Goal: Answer question/provide support

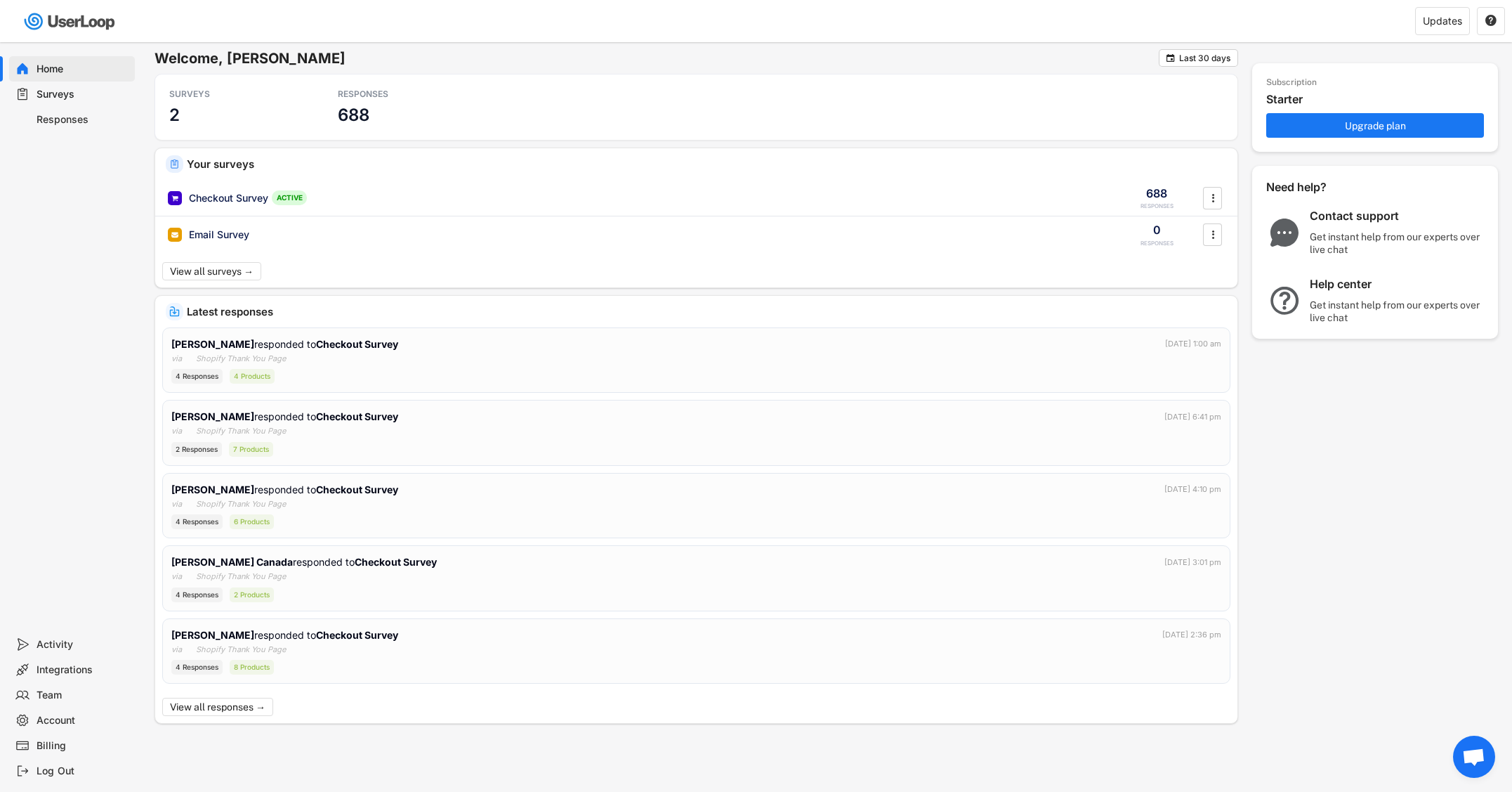
click at [65, 121] on div "Responses" at bounding box center [83, 119] width 92 height 13
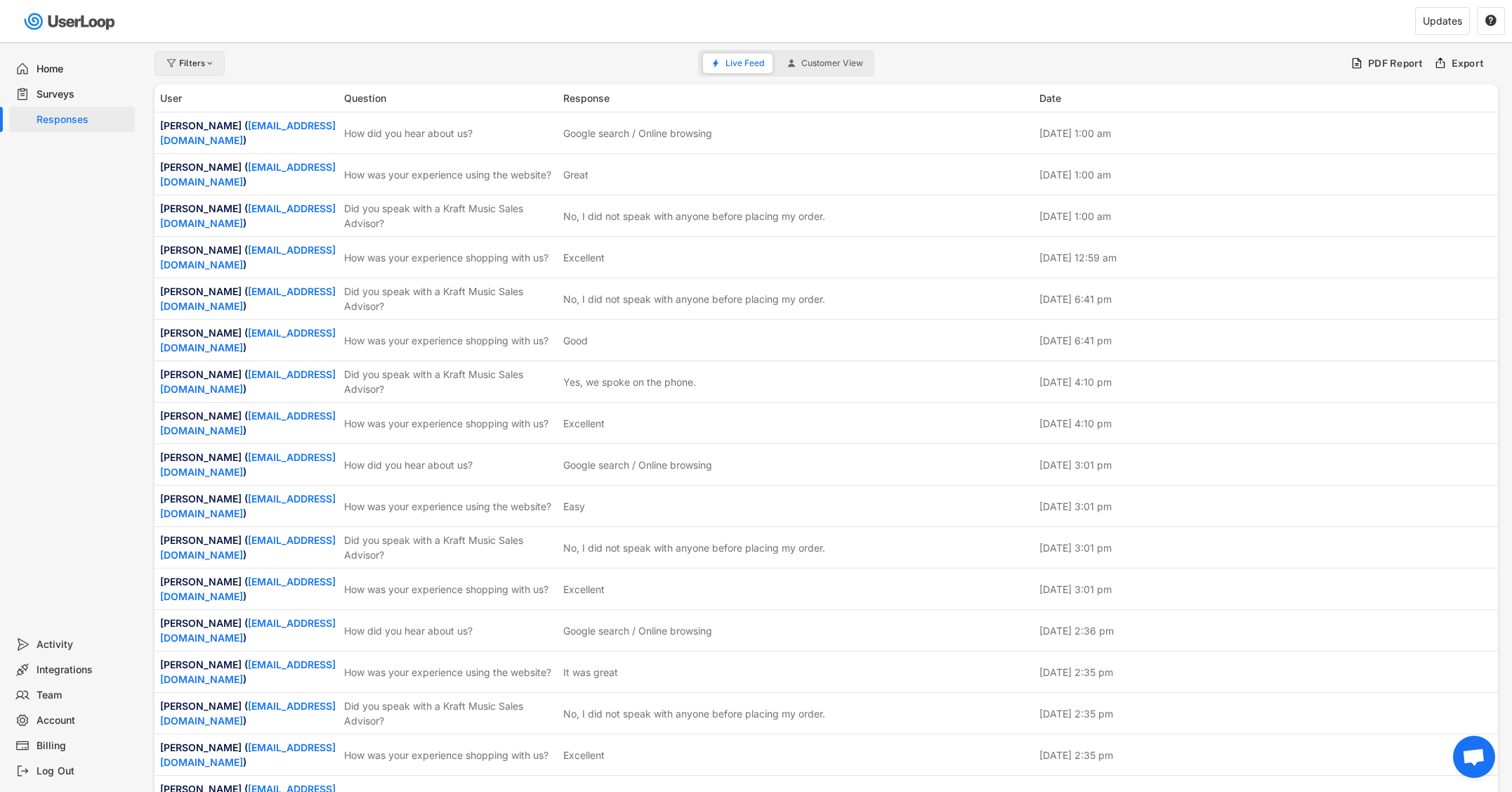
click at [208, 62] on div at bounding box center [210, 63] width 10 height 8
select select
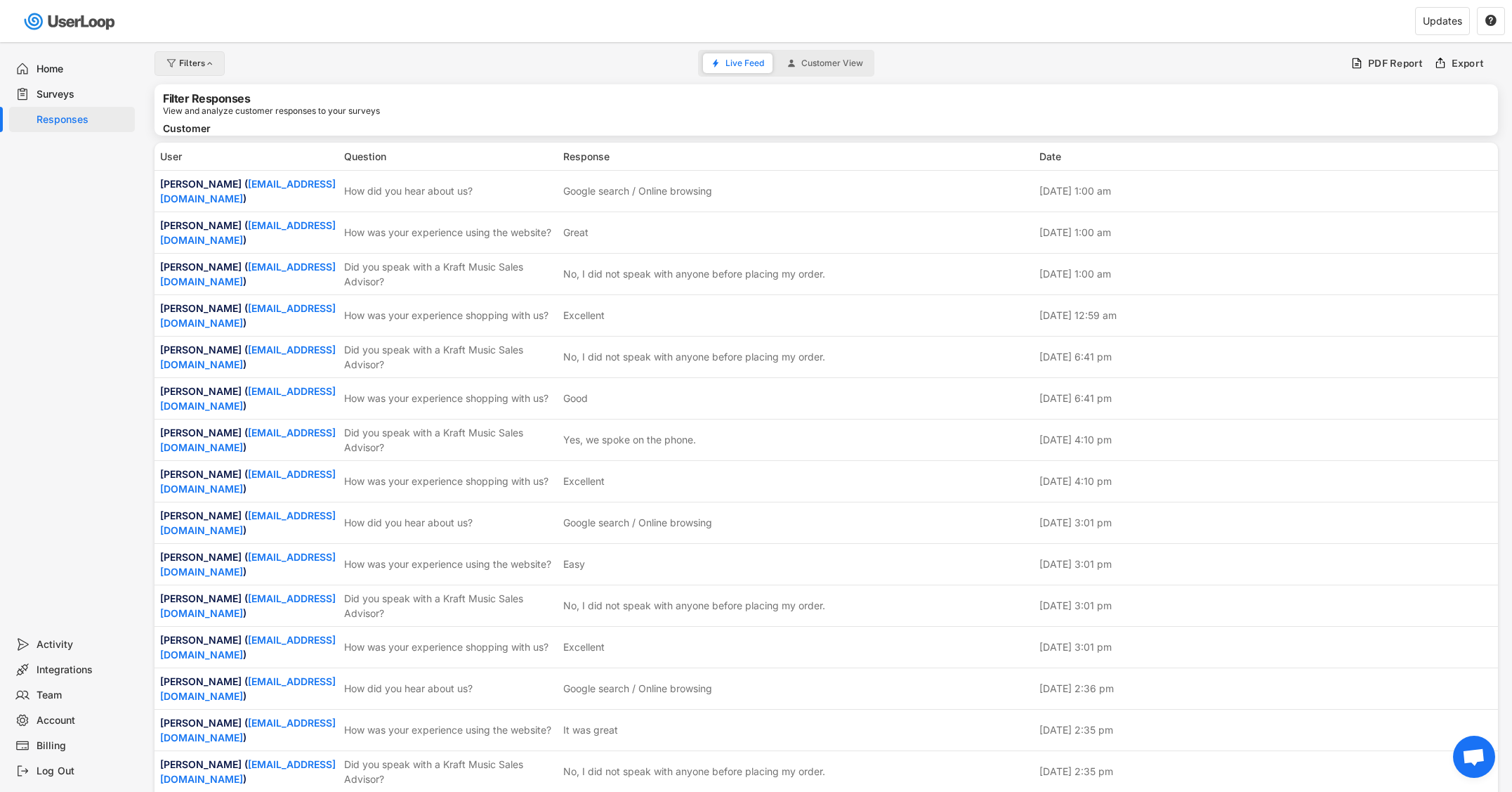
select select
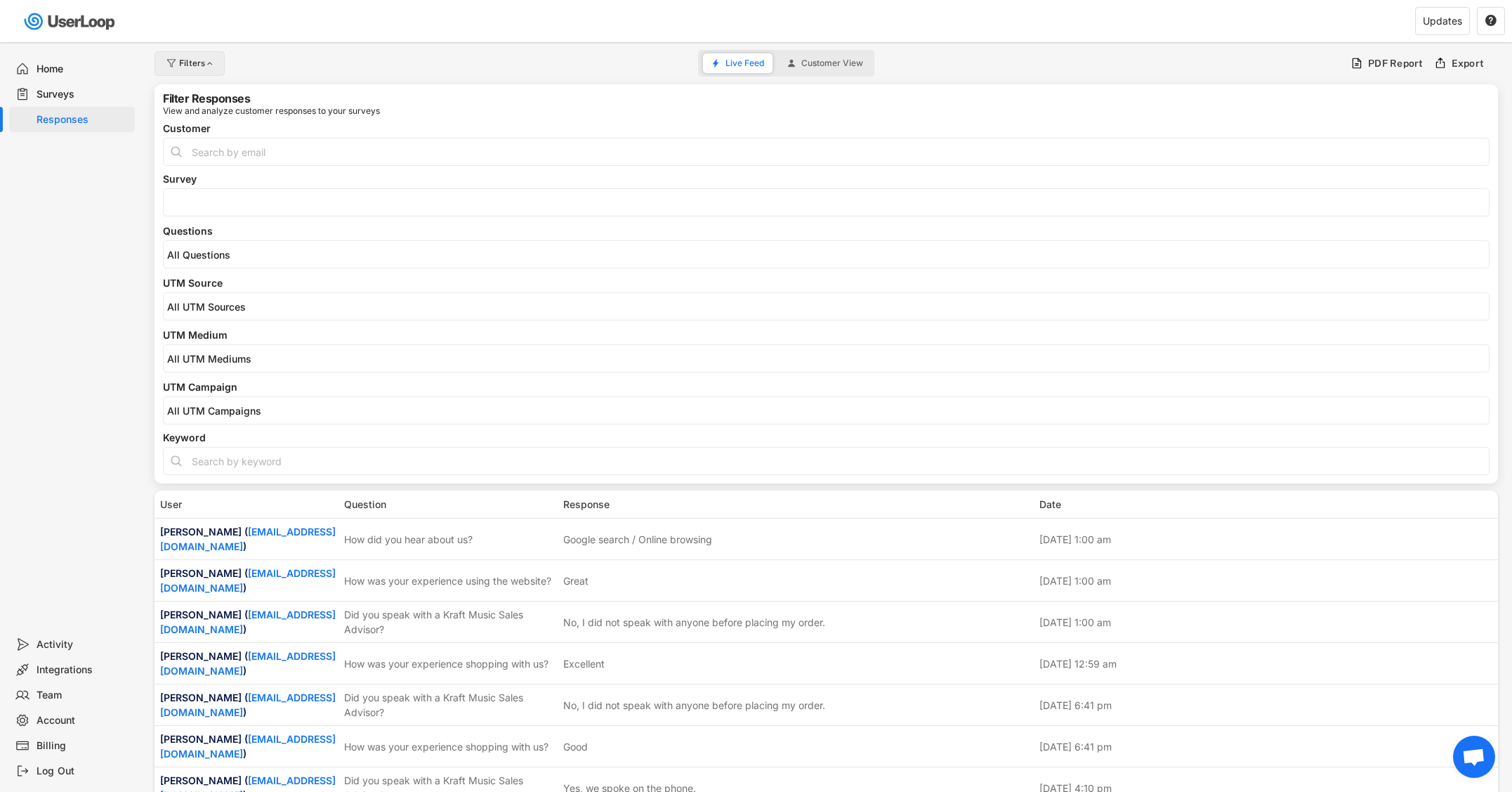
select select
click at [283, 260] on input "search" at bounding box center [829, 254] width 1325 height 12
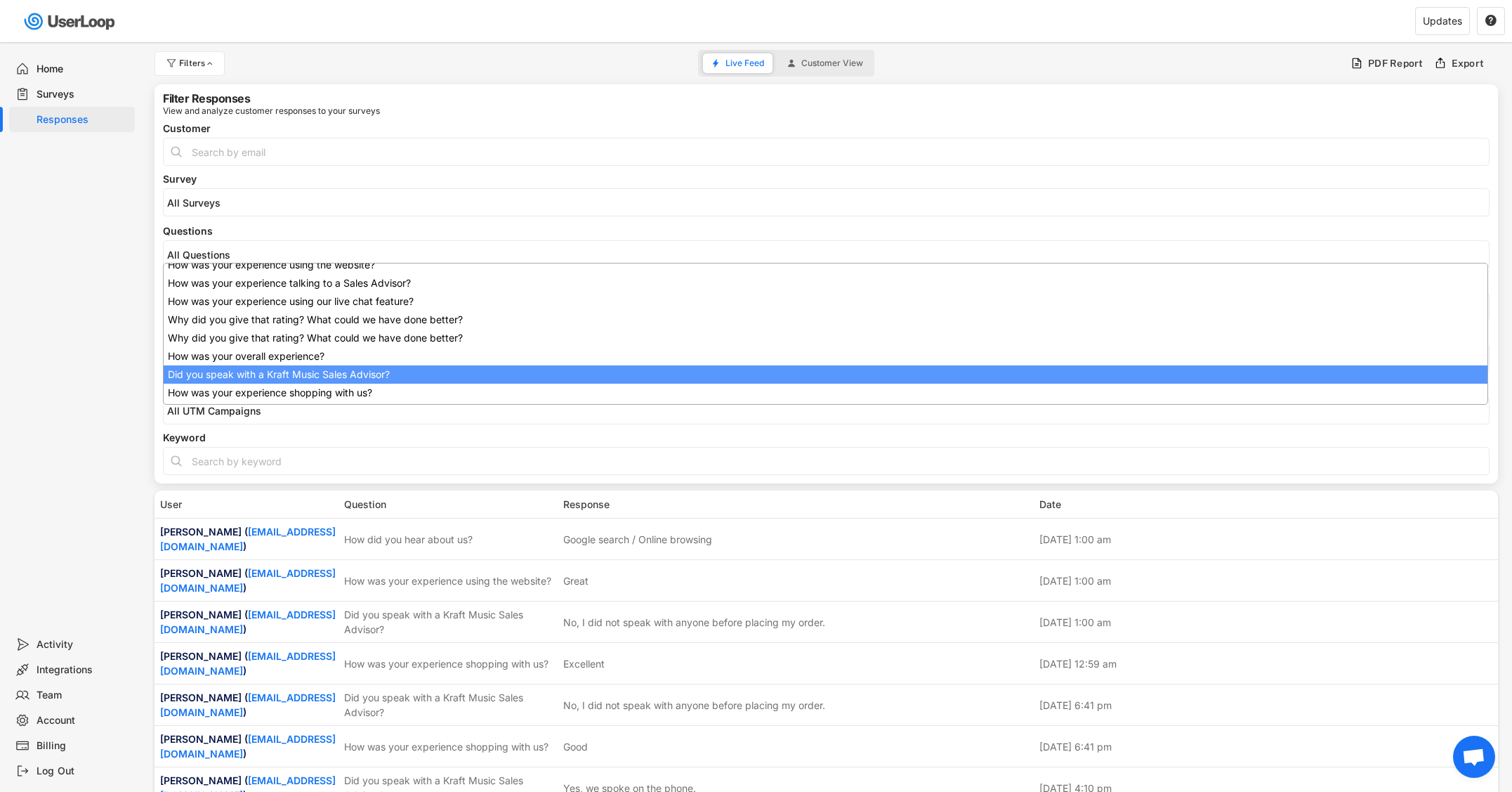
scroll to position [113, 0]
select select "1348695171700984260__LOOKUP__1707938263278x883333223412138000"
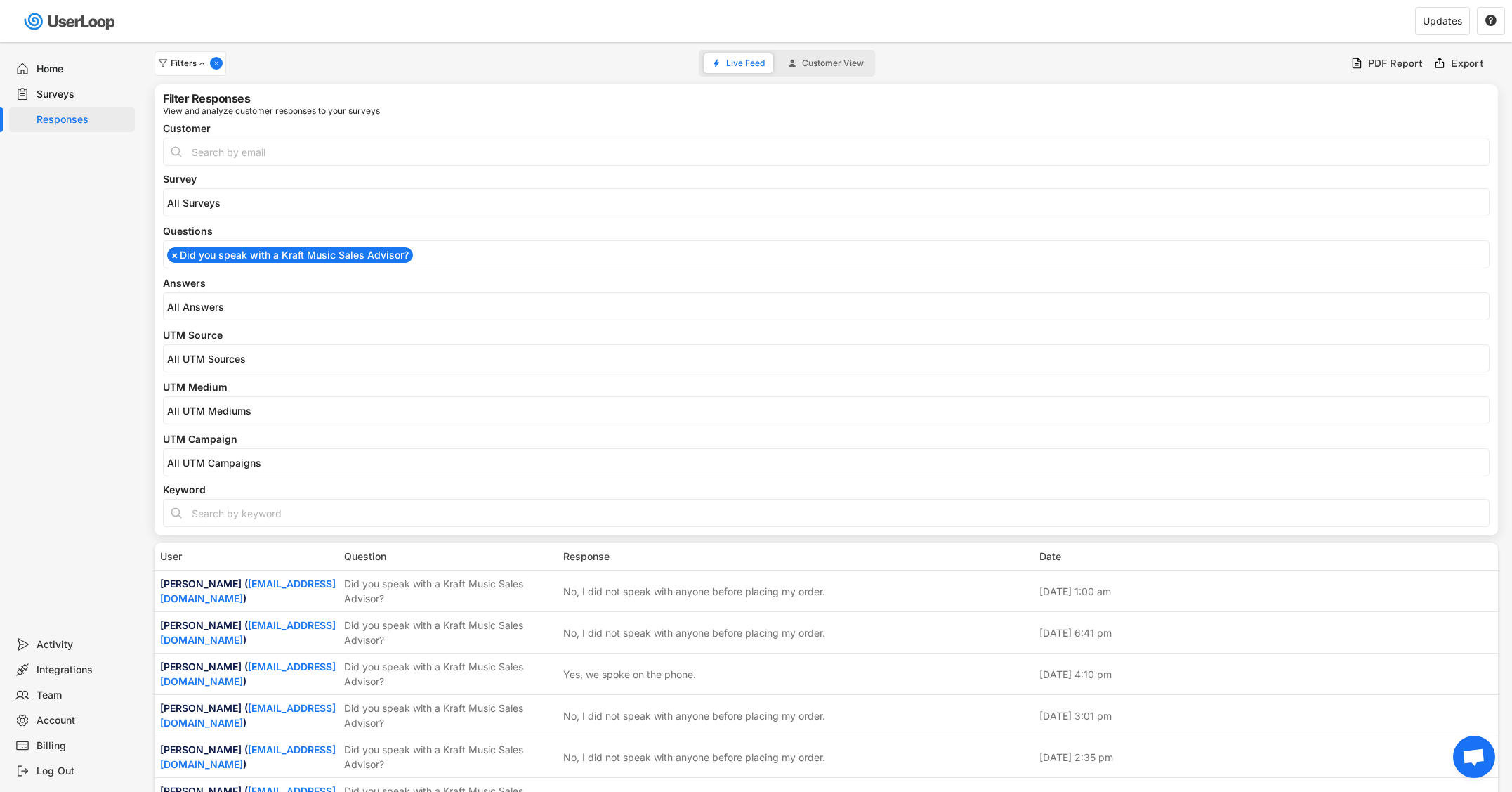
click at [293, 309] on input "search" at bounding box center [829, 306] width 1325 height 12
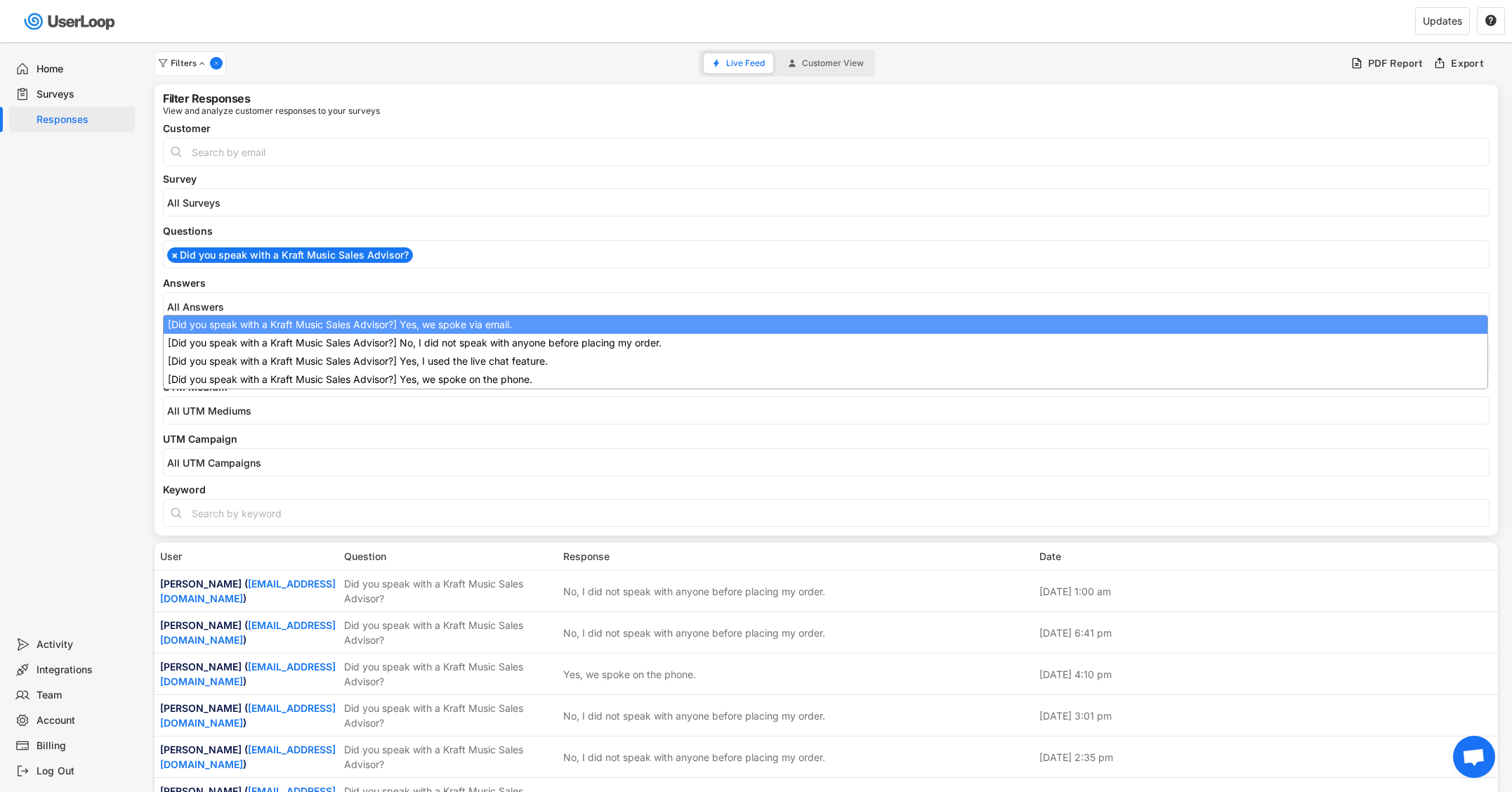
scroll to position [0, 0]
select select "1348695171700984260__LOOKUP__1709221089208x595556361812574200"
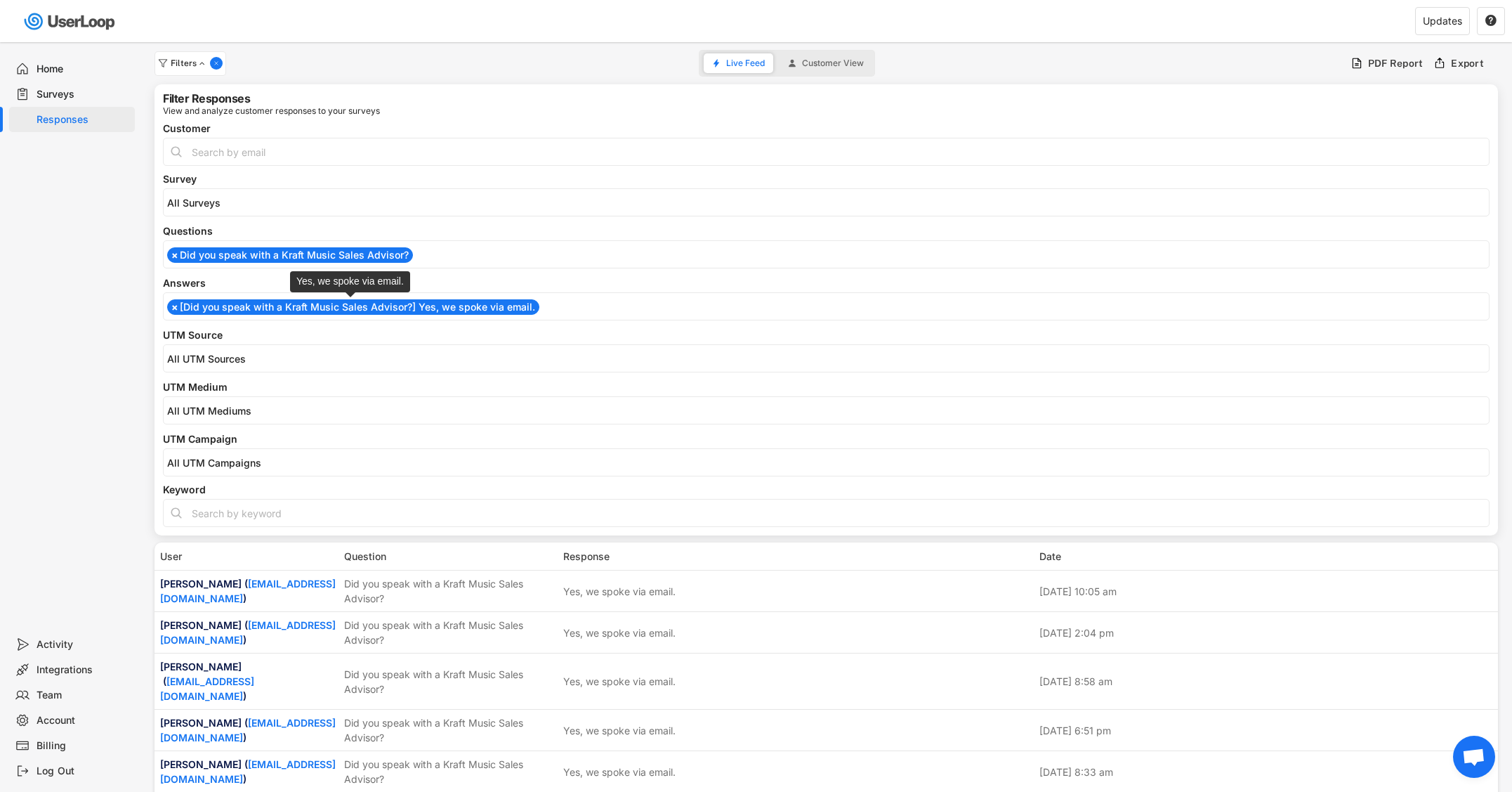
click at [296, 305] on li "× [Did you speak with a Kraft Music Sales Advisor?] Yes, we spoke via email." at bounding box center [353, 307] width 372 height 16
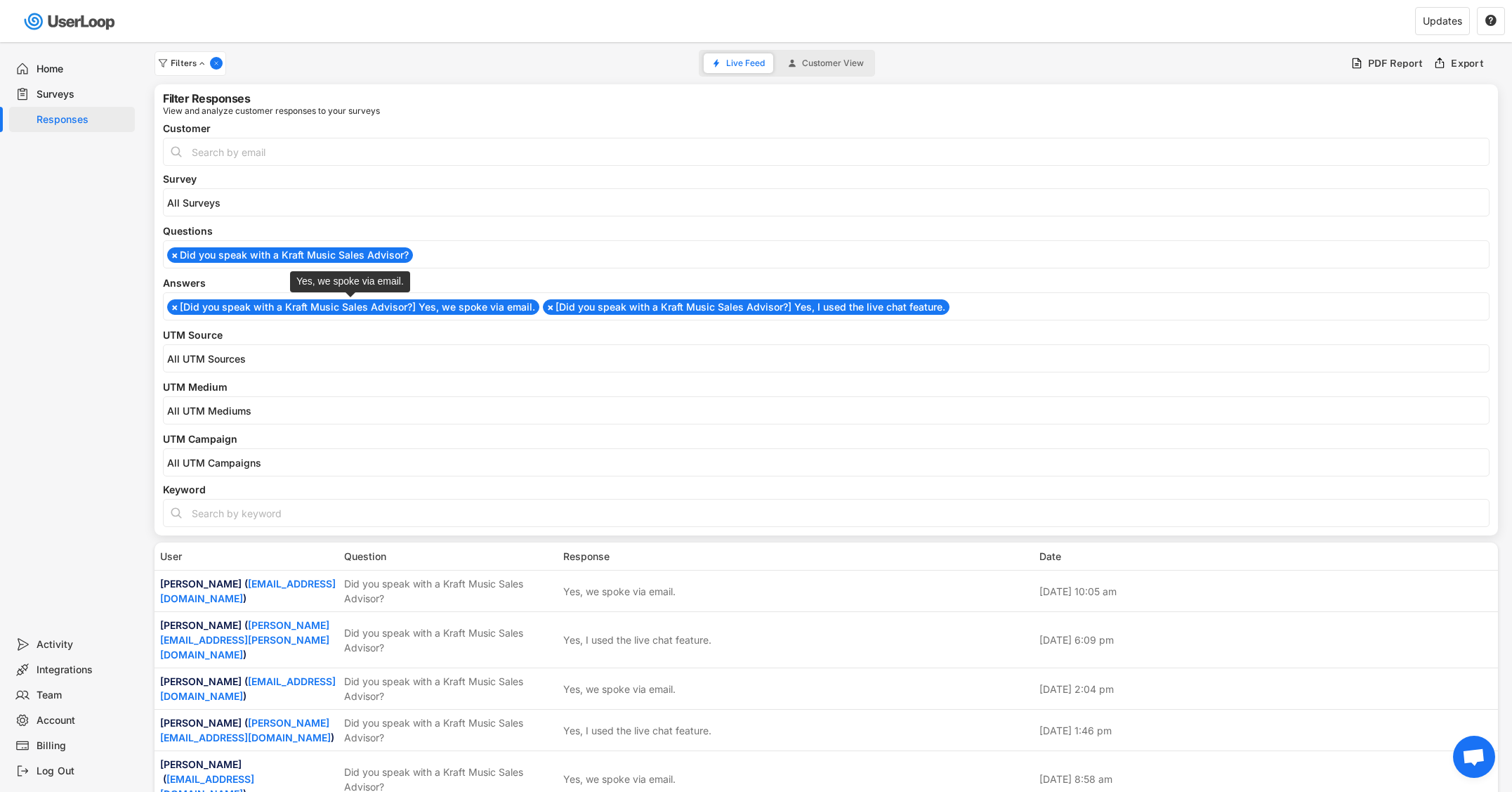
click at [306, 306] on li "× [Did you speak with a Kraft Music Sales Advisor?] Yes, we spoke via email." at bounding box center [353, 307] width 372 height 16
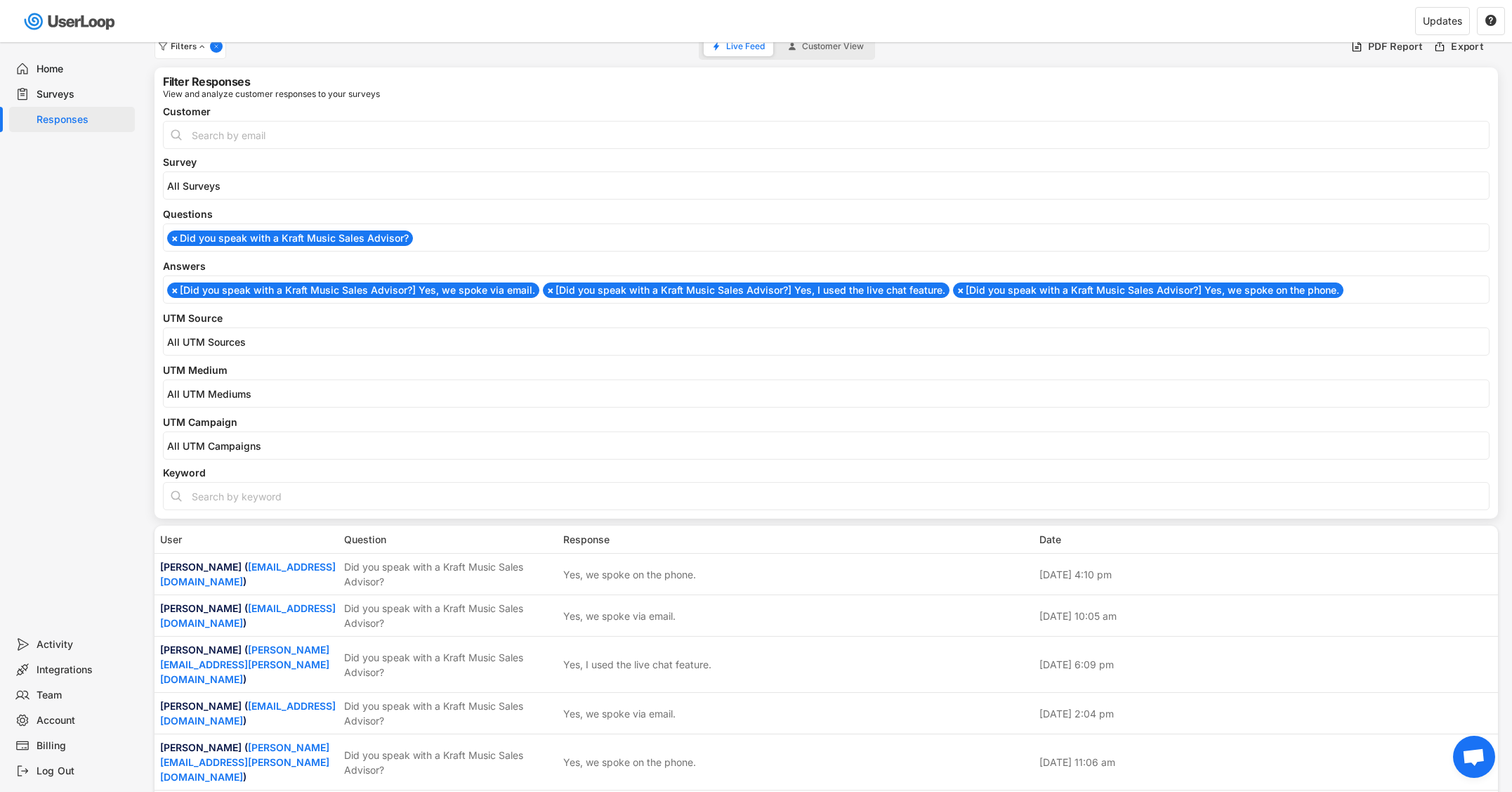
scroll to position [36, 0]
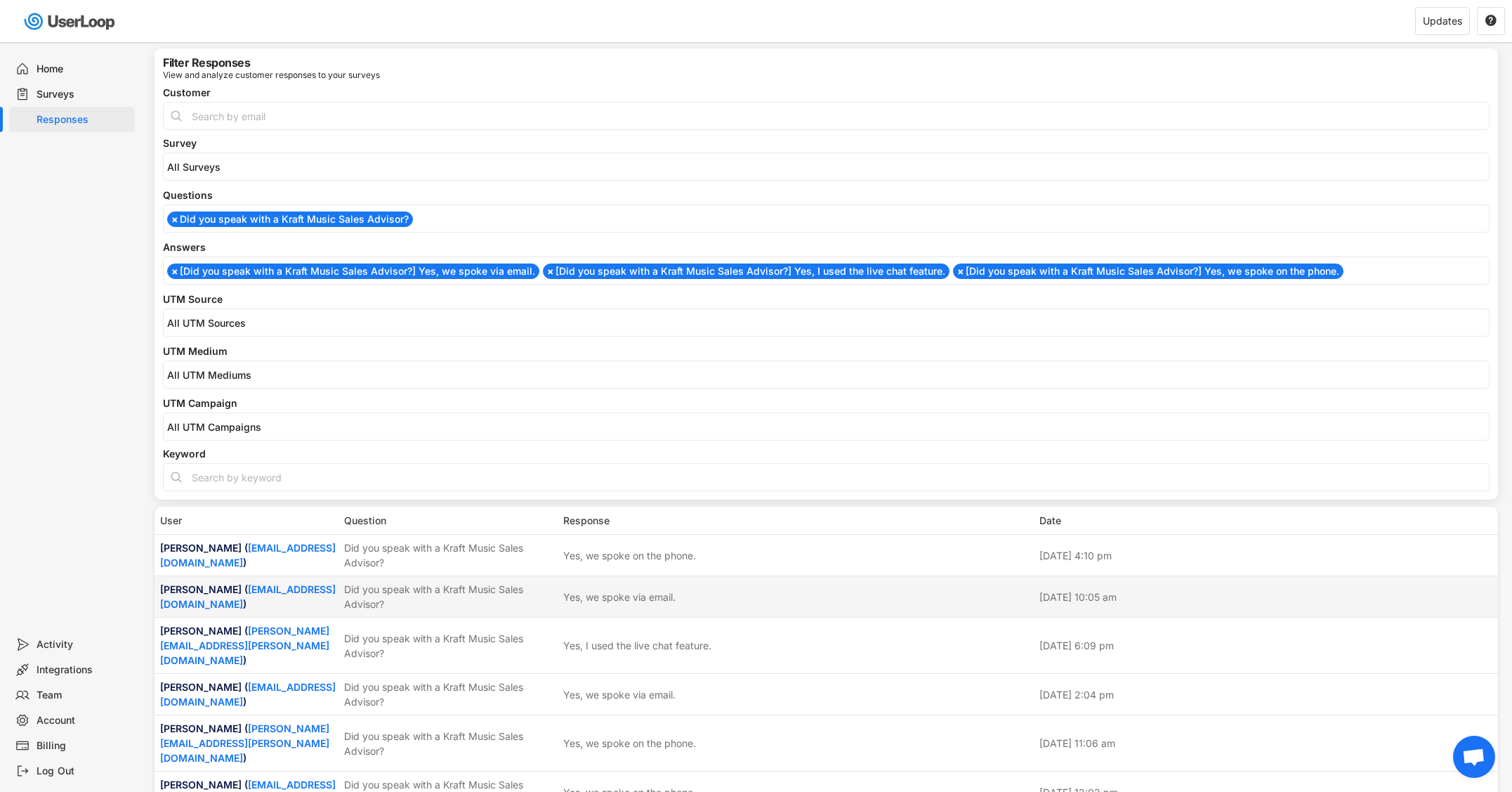
click at [417, 603] on div "Did you speak with a Kraft Music Sales Advisor?" at bounding box center [449, 596] width 211 height 30
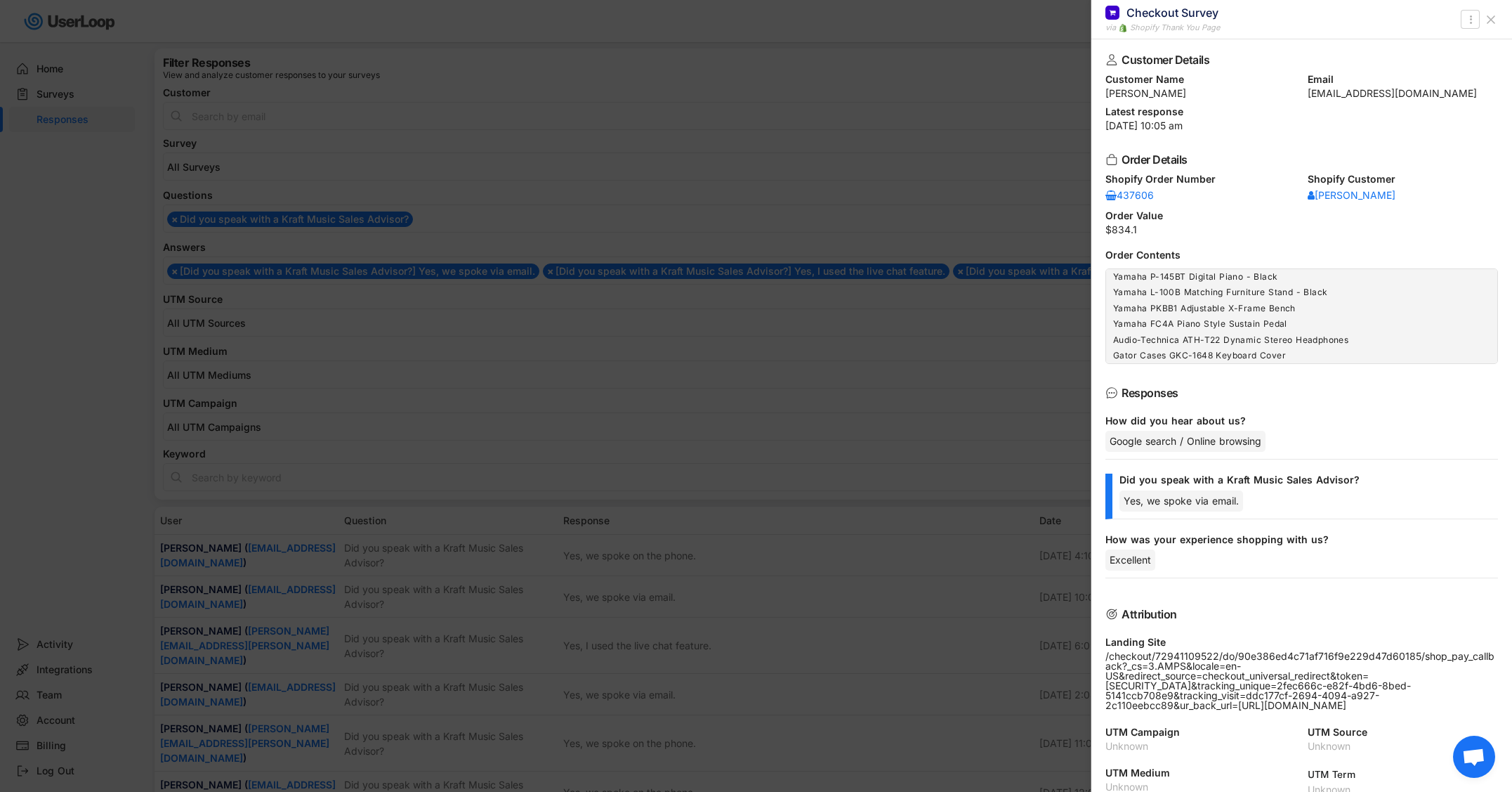
click at [417, 602] on div at bounding box center [756, 396] width 1512 height 792
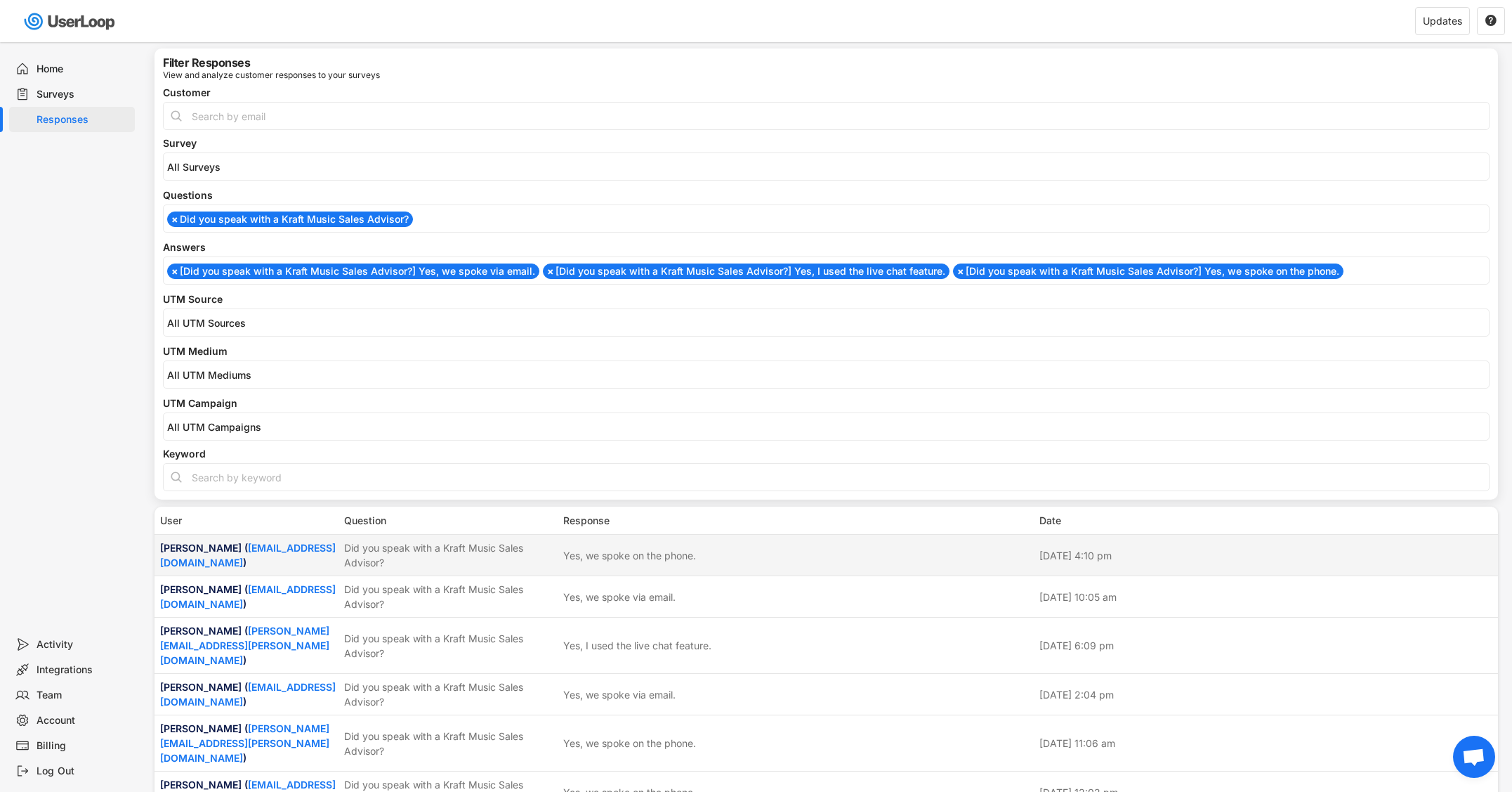
click at [437, 543] on div "Did you speak with a Kraft Music Sales Advisor?" at bounding box center [449, 555] width 211 height 30
